Goal: Task Accomplishment & Management: Complete application form

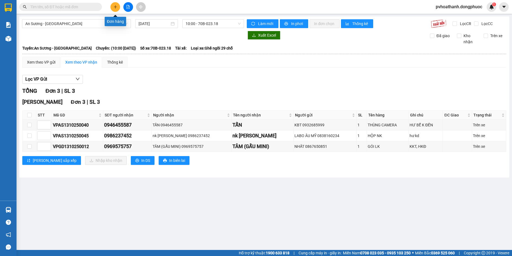
click at [116, 8] on icon "plus" at bounding box center [115, 7] width 4 height 4
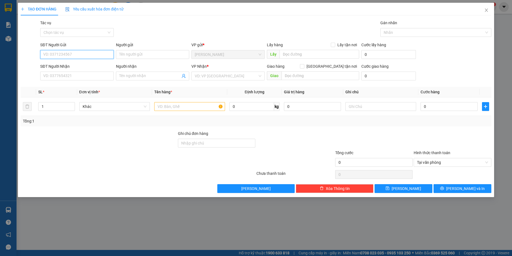
click at [100, 55] on input "SĐT Người Gửi" at bounding box center [76, 54] width 73 height 9
click at [91, 53] on input "SĐT Người Gửi" at bounding box center [76, 54] width 73 height 9
type input "0949104368"
click at [71, 67] on div "0949104368 - KHẢM" at bounding box center [76, 65] width 67 height 6
type input "KHẢM"
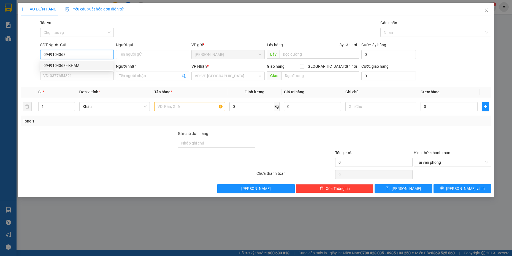
type input "0986515099"
type input "DUNG"
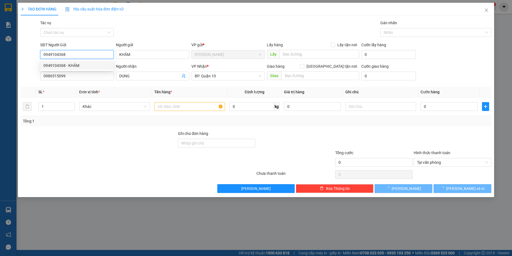
type input "110.000"
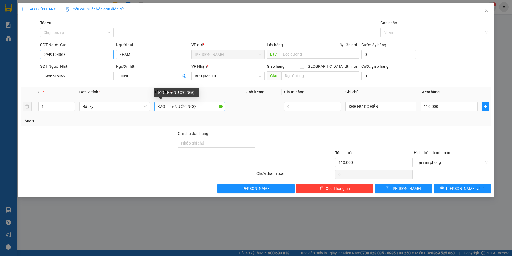
type input "0949104368"
click at [204, 107] on input "BAO TP + NƯỚC NGỌT" at bounding box center [189, 106] width 71 height 9
type input "B"
type input "THÙNG THỰC PHẨM"
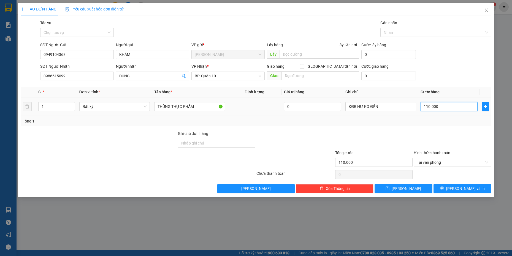
click at [450, 106] on input "110.000" at bounding box center [448, 106] width 57 height 9
type input "0"
type input "1"
type input "01"
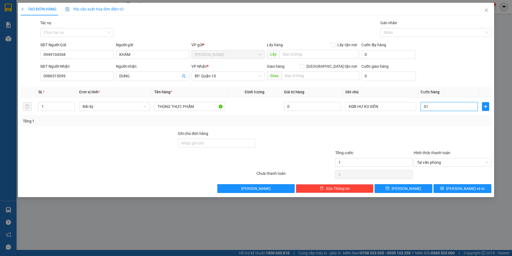
type input "10"
type input "010"
type input "100"
type input "0.100"
type input "1.000"
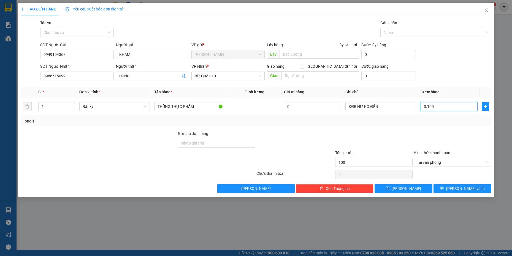
type input "01.000"
type input "10.000"
type input "0.100.000"
type input "100.000"
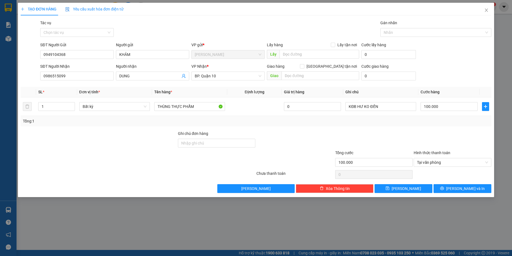
click at [449, 138] on div at bounding box center [452, 139] width 78 height 19
click at [463, 189] on span "[PERSON_NAME] và In" at bounding box center [465, 189] width 39 height 6
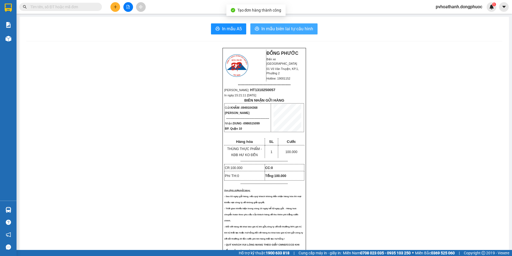
click at [284, 26] on span "In mẫu biên lai tự cấu hình" at bounding box center [287, 28] width 52 height 7
